Goal: Complete application form: Complete application form

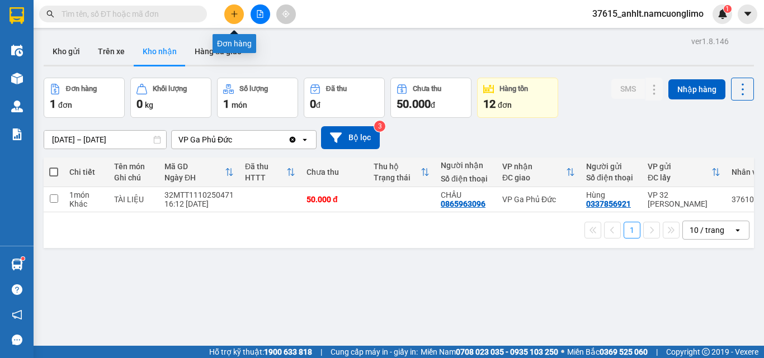
click at [235, 15] on icon "plus" at bounding box center [234, 14] width 8 height 8
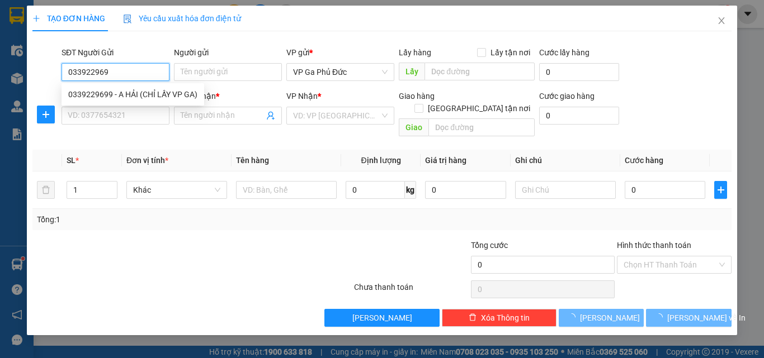
type input "0339229699"
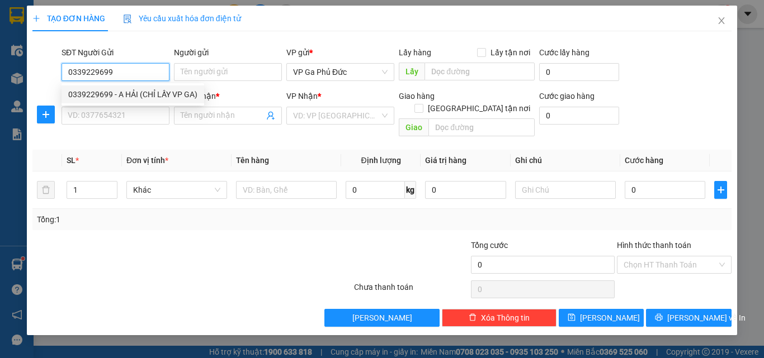
click at [138, 91] on div "0339229699 - A HẢI (CHỈ LẤY VP GA)" at bounding box center [132, 94] width 129 height 12
type input "A HẢI (CHỈ LẤY VP GA)"
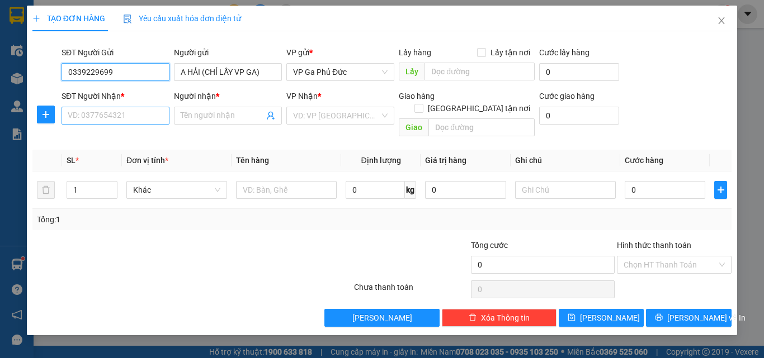
type input "0339229699"
click at [134, 119] on input "SĐT Người Nhận *" at bounding box center [115, 116] width 108 height 18
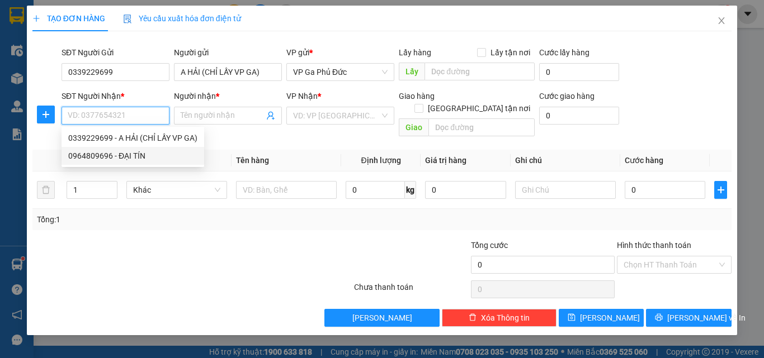
drag, startPoint x: 129, startPoint y: 155, endPoint x: 190, endPoint y: 148, distance: 61.4
click at [130, 155] on div "0964809696 - ĐẠI TÍN" at bounding box center [132, 156] width 129 height 12
type input "0964809696"
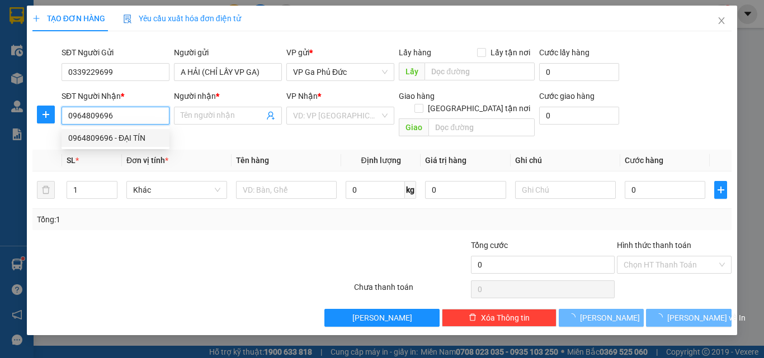
type input "ĐẠI TÍN"
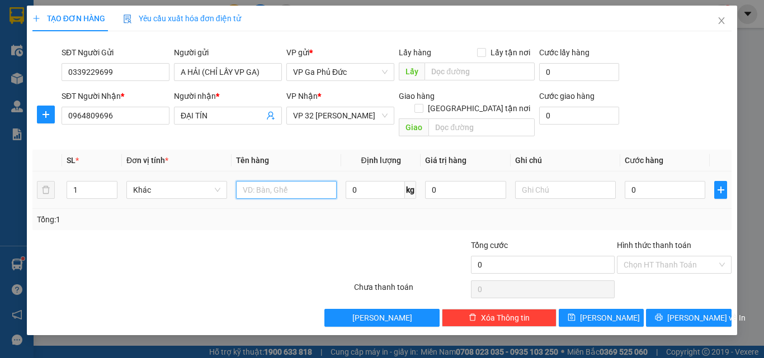
click at [295, 181] on input "text" at bounding box center [286, 190] width 101 height 18
type input "MR"
click at [649, 181] on input "0" at bounding box center [664, 190] width 80 height 18
type input "3"
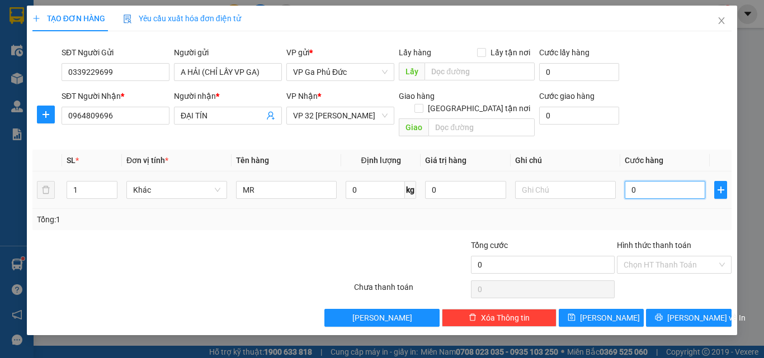
type input "3"
type input "30"
type input "300"
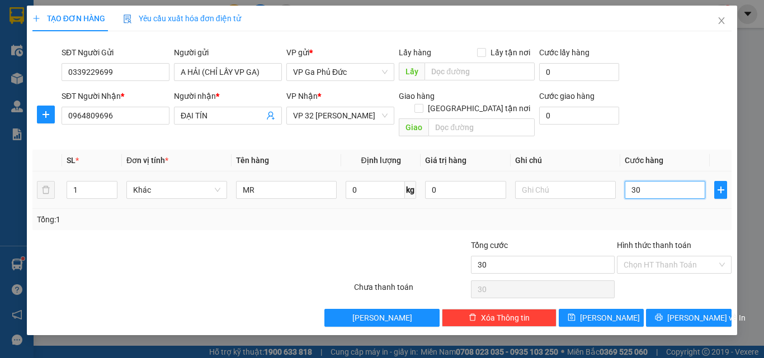
type input "300"
type input "3.000"
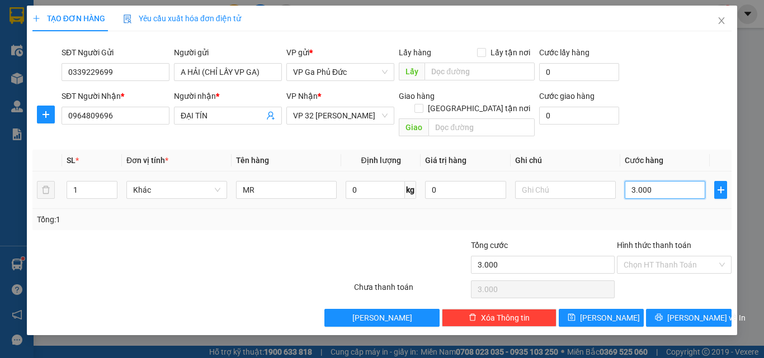
type input "30.000"
click at [684, 257] on input "Hình thức thanh toán" at bounding box center [669, 265] width 93 height 17
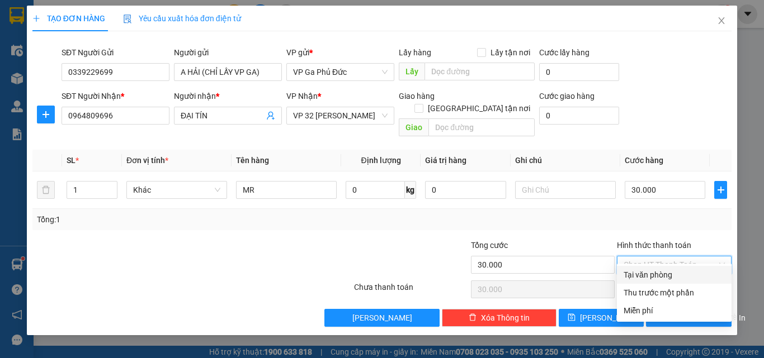
drag, startPoint x: 672, startPoint y: 273, endPoint x: 675, endPoint y: 279, distance: 6.8
click at [672, 274] on div "Tại văn phòng" at bounding box center [673, 275] width 101 height 12
type input "0"
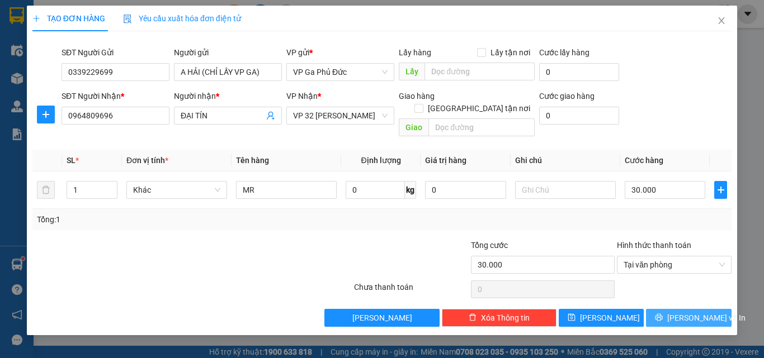
click at [705, 312] on span "[PERSON_NAME] và In" at bounding box center [706, 318] width 78 height 12
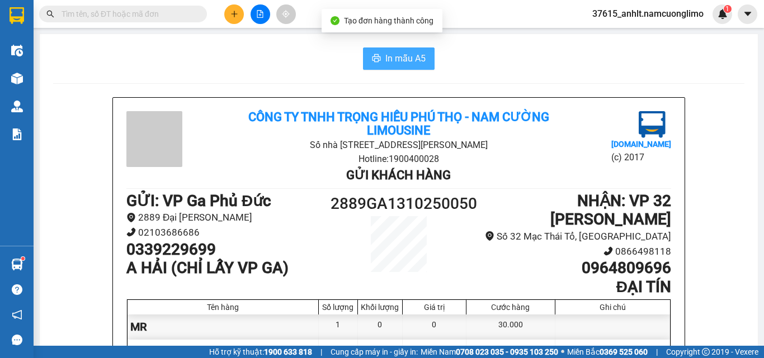
click at [401, 58] on span "In mẫu A5" at bounding box center [405, 58] width 40 height 14
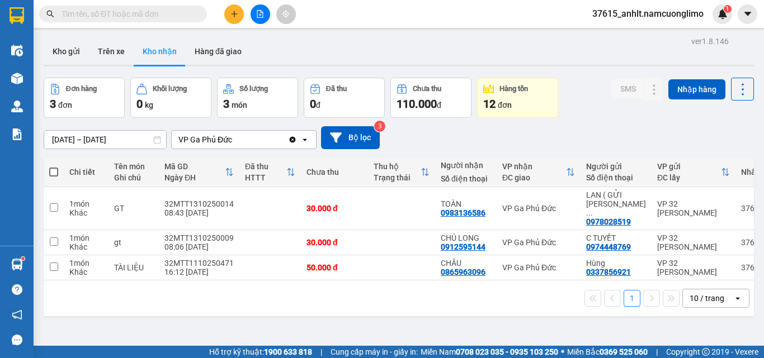
scroll to position [51, 0]
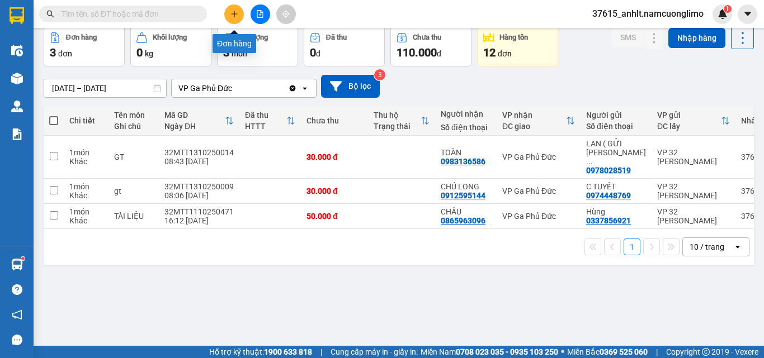
click at [236, 14] on icon "plus" at bounding box center [234, 14] width 8 height 8
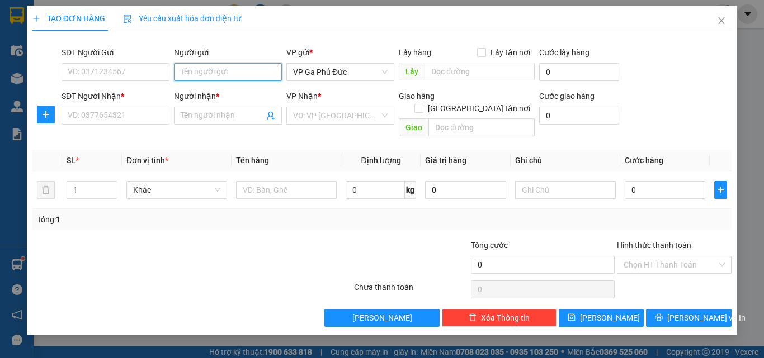
click at [232, 72] on input "Người gửi" at bounding box center [228, 72] width 108 height 18
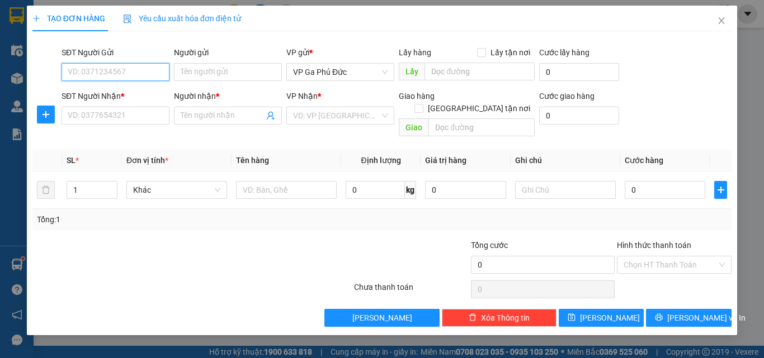
click at [145, 73] on input "SĐT Người Gửi" at bounding box center [115, 72] width 108 height 18
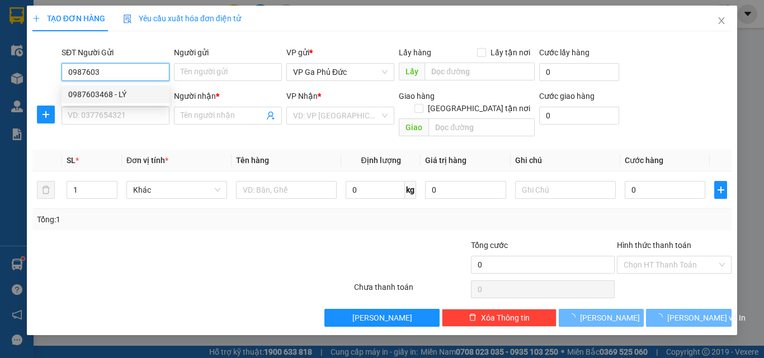
click at [125, 89] on div "0987603468 - LÝ" at bounding box center [115, 95] width 108 height 18
type input "0987603468"
type input "LÝ"
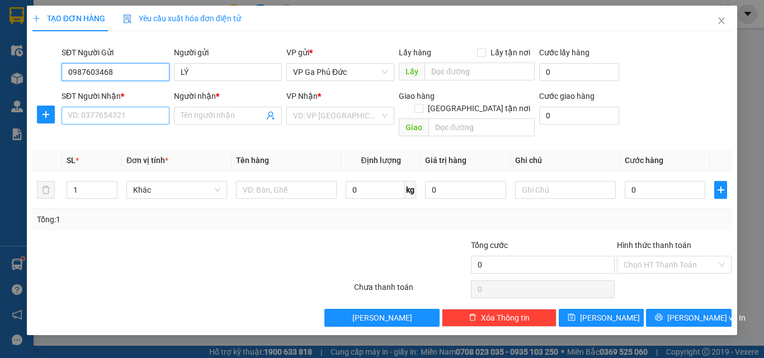
type input "0987603468"
click at [105, 110] on input "SĐT Người Nhận *" at bounding box center [115, 116] width 108 height 18
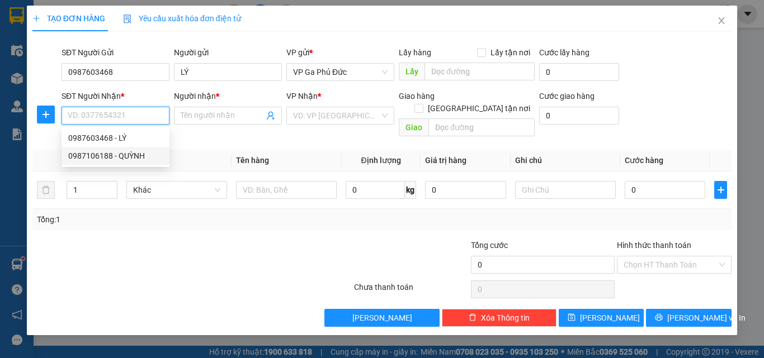
drag, startPoint x: 131, startPoint y: 157, endPoint x: 231, endPoint y: 157, distance: 100.1
click at [131, 158] on div "0987106188 - QUỲNH" at bounding box center [115, 156] width 94 height 12
type input "0987106188"
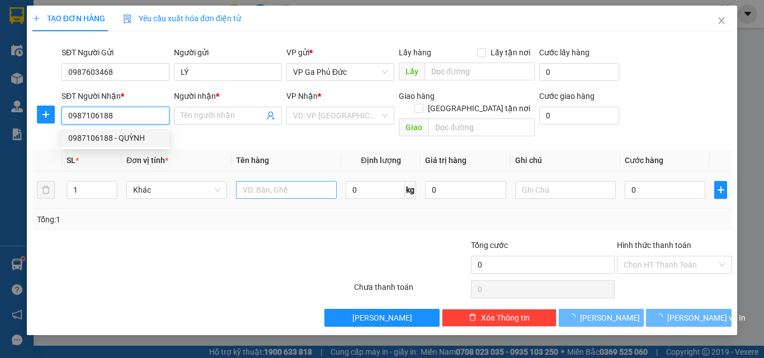
type input "QUỲNH"
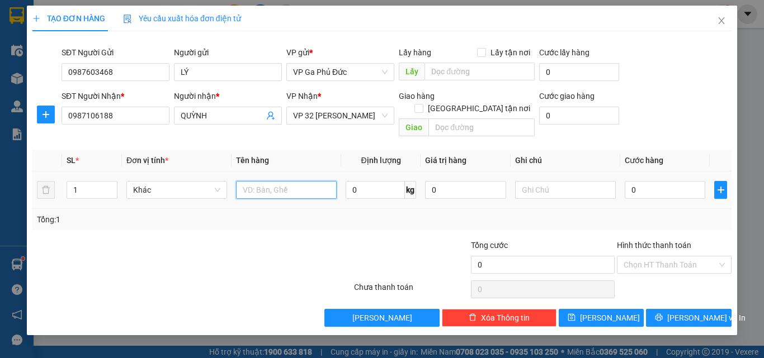
click at [304, 181] on input "text" at bounding box center [286, 190] width 101 height 18
type input "QA"
type input "3"
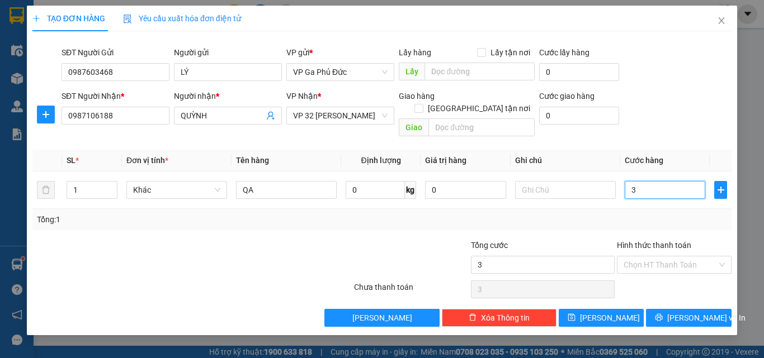
type input "30"
type input "300"
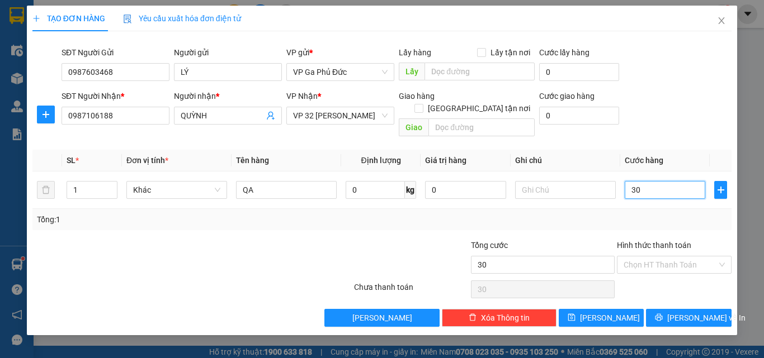
type input "300"
type input "3.000"
type input "30.000"
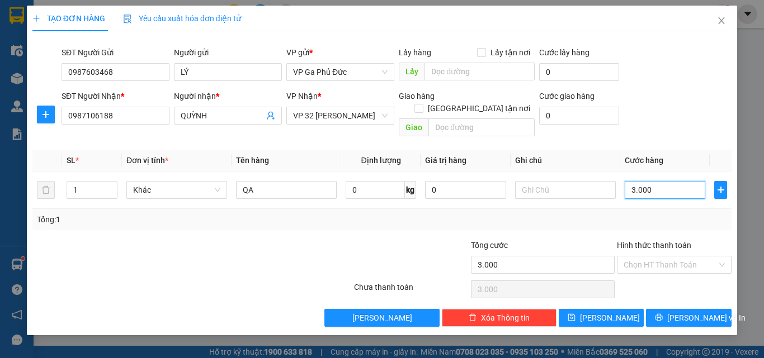
type input "30.000"
click at [701, 312] on span "[PERSON_NAME] và In" at bounding box center [706, 318] width 78 height 12
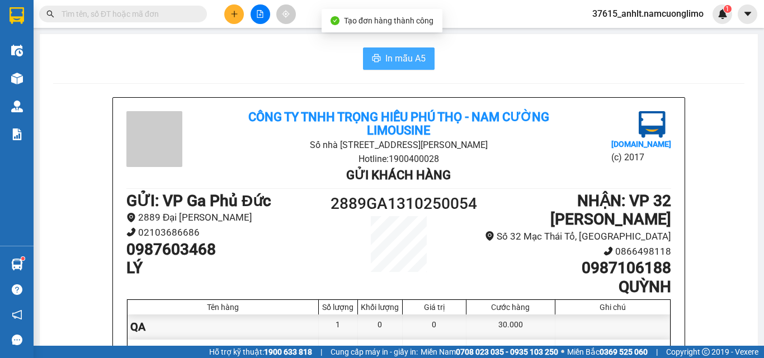
click at [398, 62] on span "In mẫu A5" at bounding box center [405, 58] width 40 height 14
